Goal: Task Accomplishment & Management: Use online tool/utility

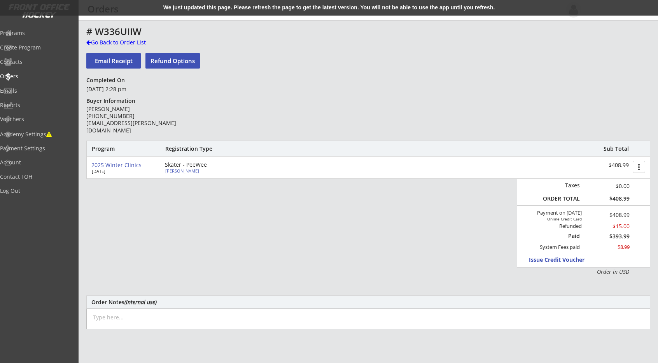
click at [235, 32] on div "# W336UIIW" at bounding box center [272, 31] width 373 height 9
click at [238, 12] on div "We just updated this page. Please refresh the page to get the latest version. Y…" at bounding box center [329, 8] width 658 height 16
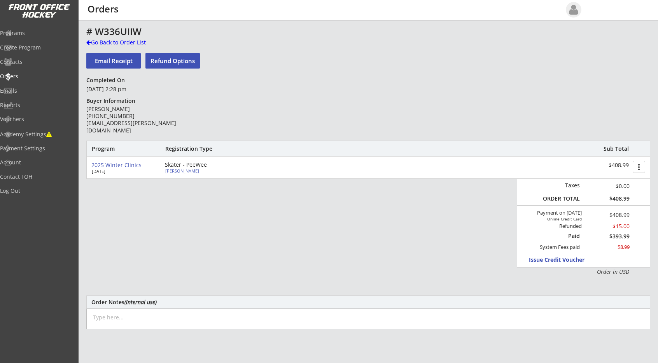
click at [423, 203] on div "Program Registration Type Sub Total 2025 Winter Clinics [DATE] Skater - PeeWee …" at bounding box center [368, 207] width 564 height 135
drag, startPoint x: 617, startPoint y: 227, endPoint x: 651, endPoint y: 229, distance: 33.5
click at [650, 229] on div "Taxes $0.00 ORDER TOTAL $408.99 Payment on [DATE] Online Credit Card $408.99 Re…" at bounding box center [583, 223] width 133 height 89
click at [627, 235] on div "$393.99" at bounding box center [607, 235] width 44 height 5
click at [621, 242] on div "Taxes $0.00 ORDER TOTAL $408.99 Payment on [DATE] Online Credit Card $408.99 Re…" at bounding box center [583, 223] width 133 height 89
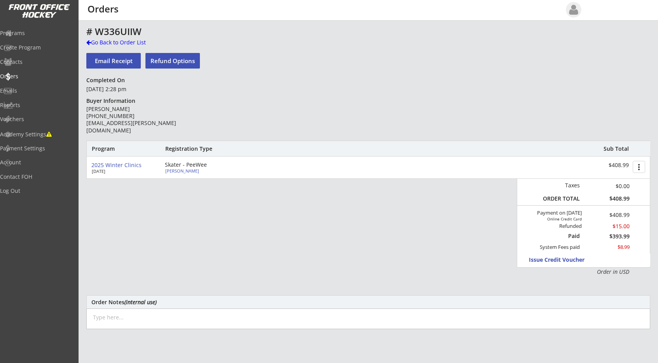
click at [620, 239] on div "$393.99" at bounding box center [607, 235] width 44 height 5
click at [628, 233] on div "$393.99" at bounding box center [607, 235] width 44 height 5
click at [629, 249] on div "$8.99" at bounding box center [607, 246] width 44 height 7
click at [490, 238] on div "Program Registration Type Sub Total 2025 Winter Clinics [DATE] Skater - PeeWee …" at bounding box center [368, 207] width 564 height 135
click at [57, 38] on div "Programs" at bounding box center [37, 34] width 74 height 14
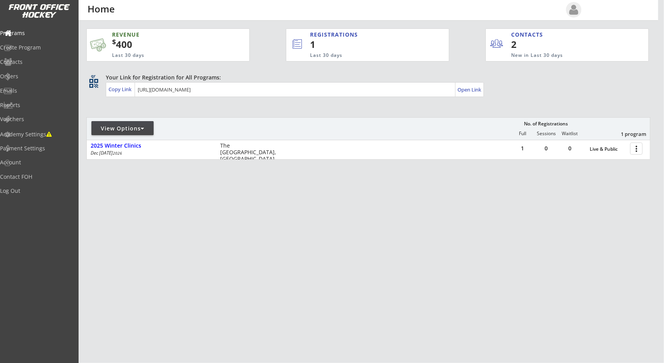
click at [204, 98] on div "REVENUE $ 400 Last 30 days REGISTRATIONS 1 Last 30 days CONTACTS 2 New in Last …" at bounding box center [368, 131] width 564 height 220
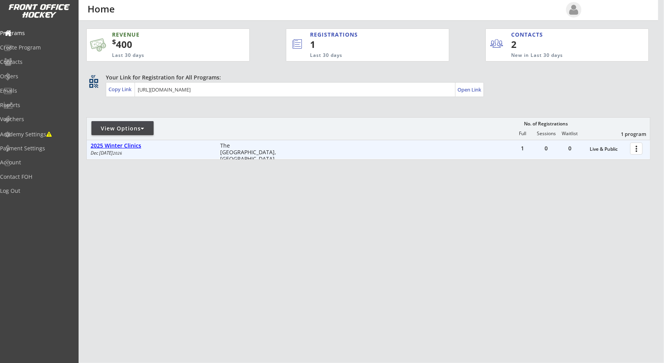
click at [156, 146] on div "2025 Winter Clinics" at bounding box center [151, 145] width 121 height 7
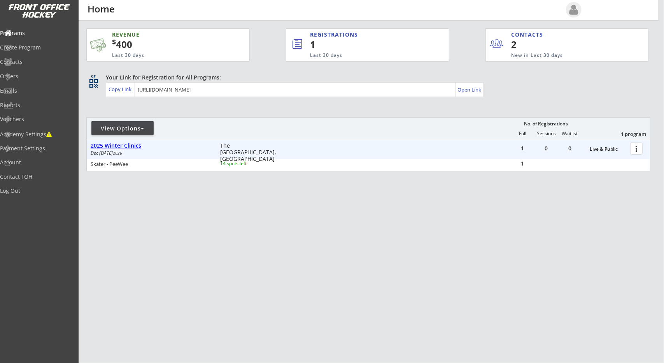
click at [156, 146] on div "2025 Winter Clinics" at bounding box center [151, 145] width 121 height 7
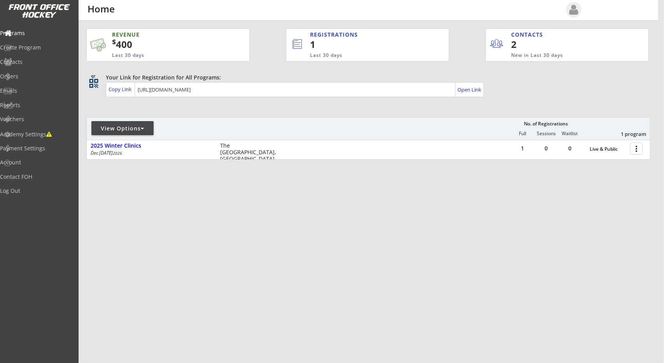
click at [187, 201] on div "REVENUE $ 400 Last 30 days REGISTRATIONS 1 Last 30 days CONTACTS 2 New in Last …" at bounding box center [368, 131] width 564 height 220
click at [294, 110] on div "REVENUE $ 400 Last 30 days REGISTRATIONS 1 Last 30 days CONTACTS 2 New in Last …" at bounding box center [368, 131] width 564 height 220
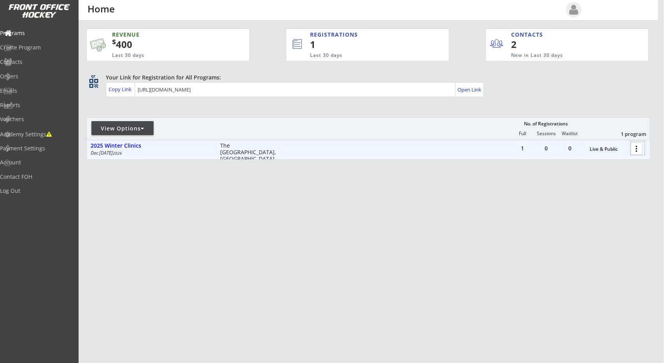
click at [636, 151] on div at bounding box center [638, 148] width 14 height 14
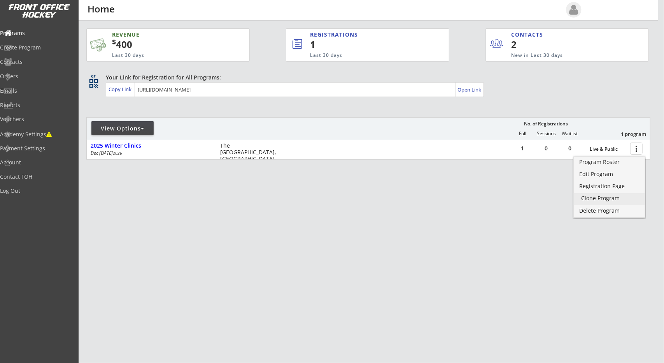
click at [607, 197] on div "Clone Program" at bounding box center [610, 197] width 56 height 5
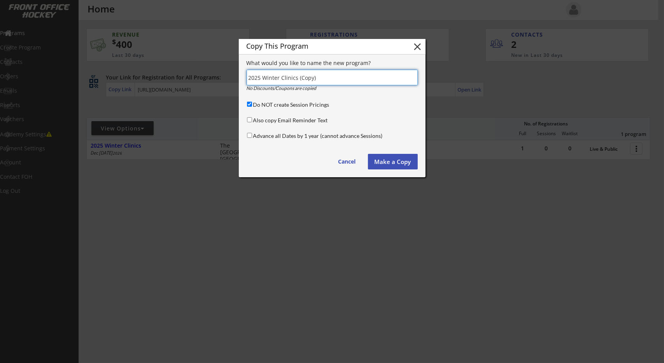
click at [261, 80] on input "input" at bounding box center [332, 78] width 171 height 16
click at [269, 79] on input "input" at bounding box center [332, 78] width 171 height 16
type input "2026 Spring PowerSkating"
click at [385, 160] on button "Make a Copy" at bounding box center [393, 162] width 50 height 16
